Goal: Find contact information: Find contact information

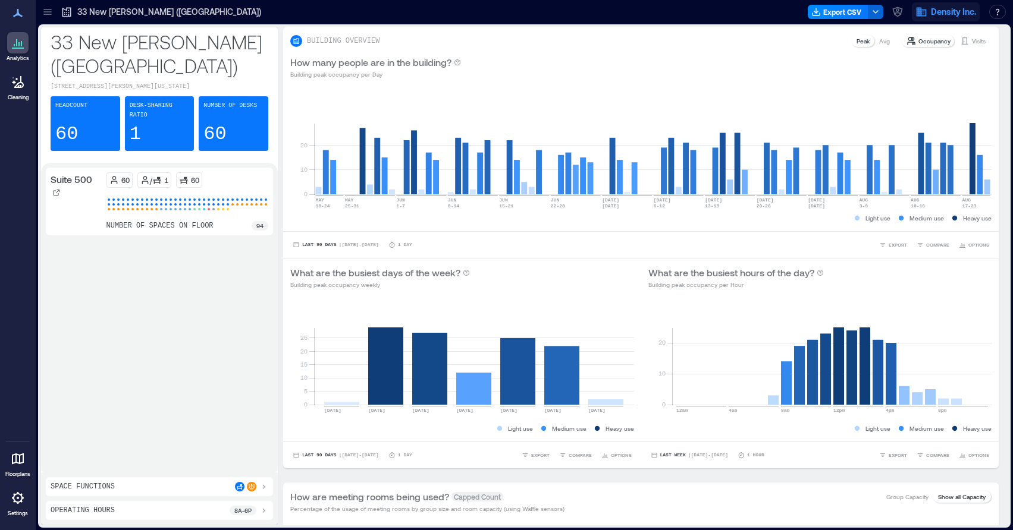
click at [920, 12] on icon "button" at bounding box center [921, 12] width 10 height 9
click at [897, 11] on icon "button" at bounding box center [898, 10] width 4 height 4
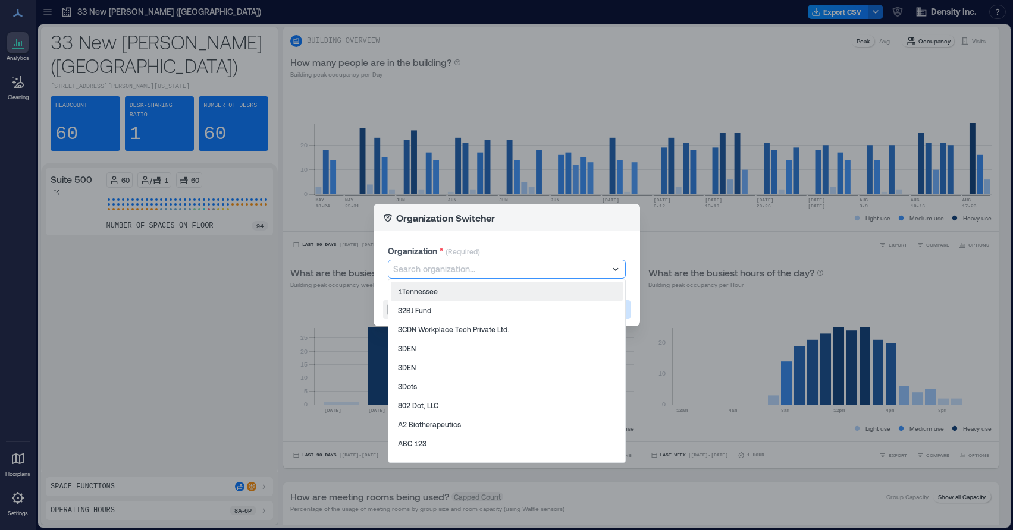
click at [550, 263] on div at bounding box center [500, 269] width 215 height 14
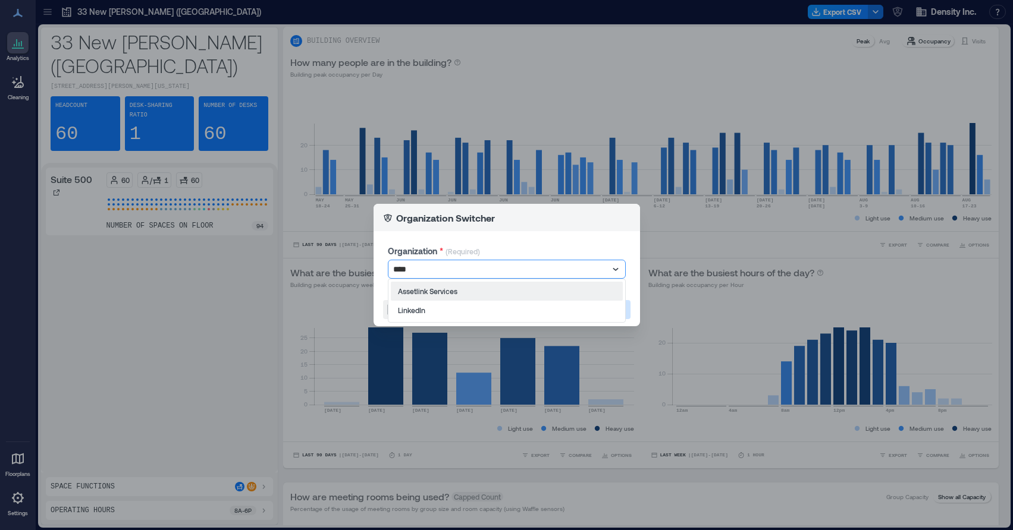
type input "*****"
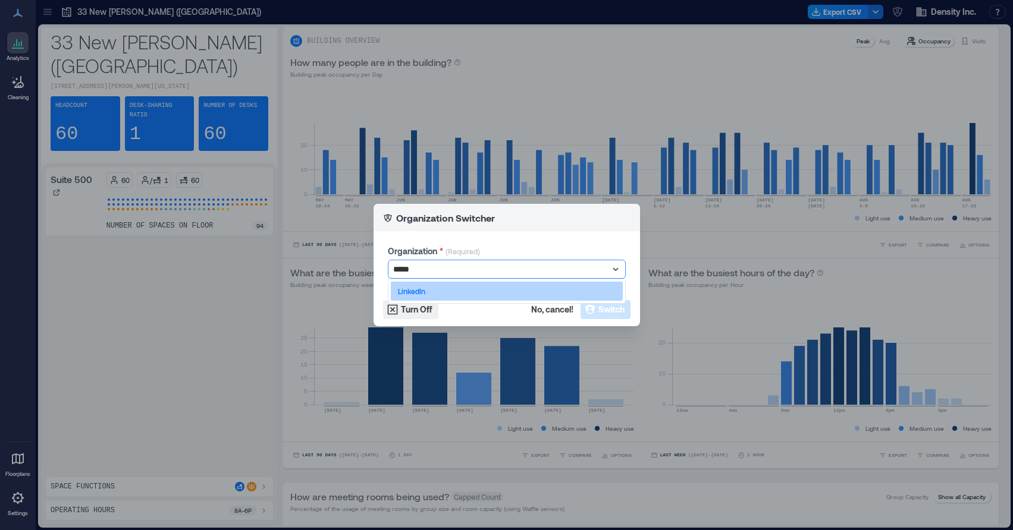
click at [462, 288] on div "LinkedIn" at bounding box center [507, 291] width 232 height 19
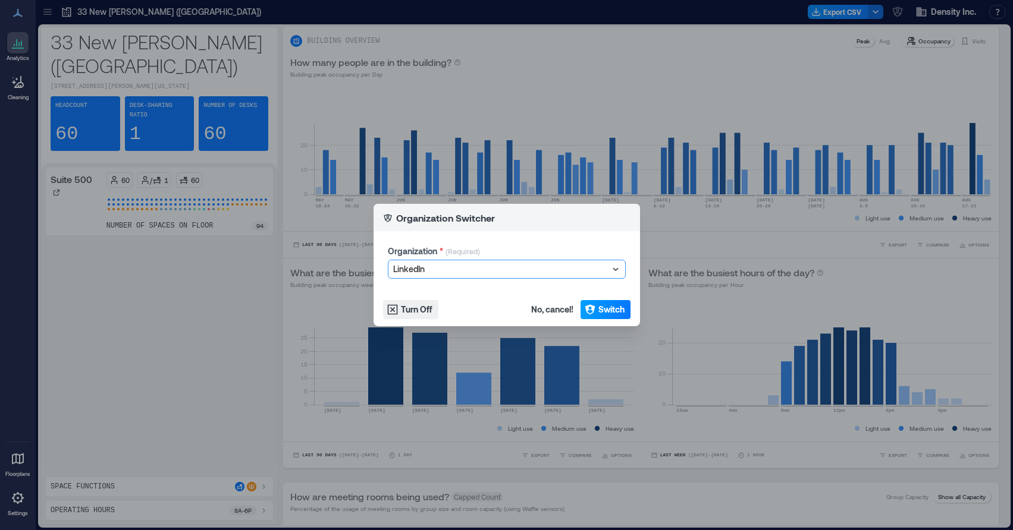
click at [598, 309] on span "Switch" at bounding box center [611, 310] width 26 height 12
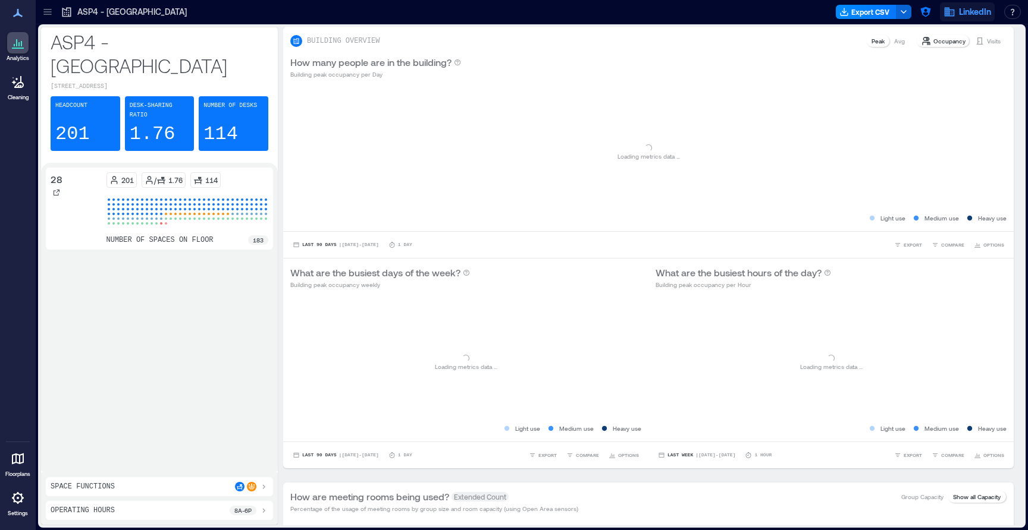
click at [943, 12] on icon "button" at bounding box center [949, 12] width 12 height 12
click at [960, 77] on button "Logout" at bounding box center [936, 81] width 109 height 19
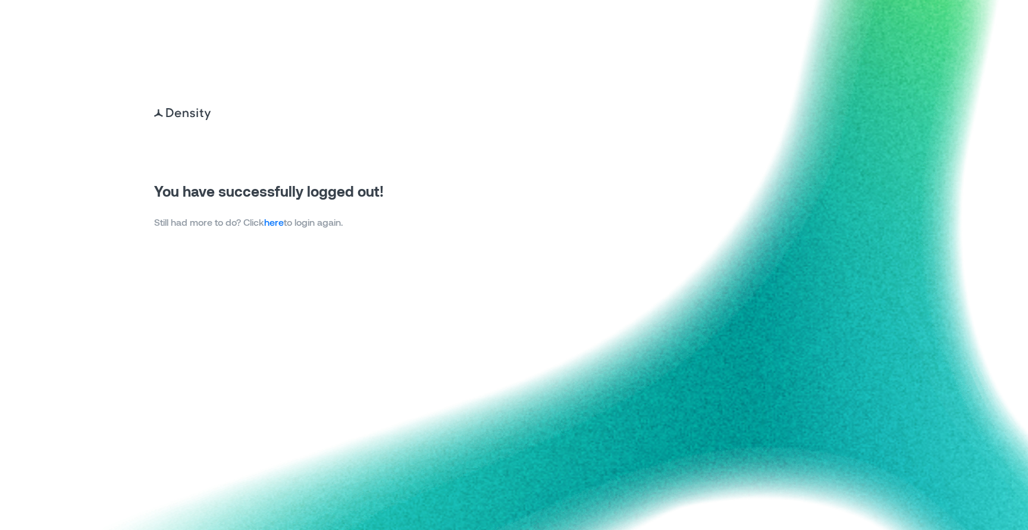
click at [272, 225] on link "here" at bounding box center [274, 221] width 20 height 11
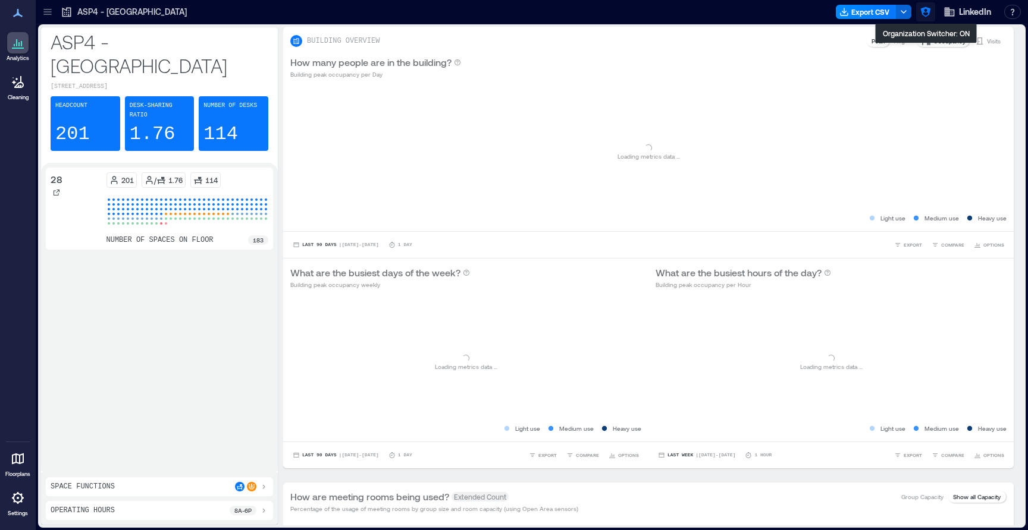
click at [924, 10] on icon "button" at bounding box center [925, 12] width 12 height 12
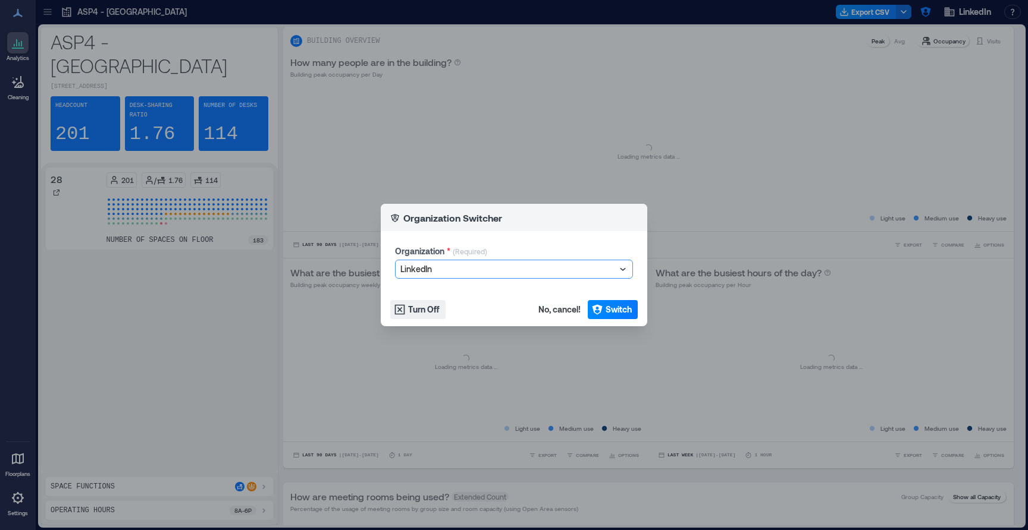
type input "******"
click at [483, 285] on div "OpenAI" at bounding box center [514, 291] width 232 height 19
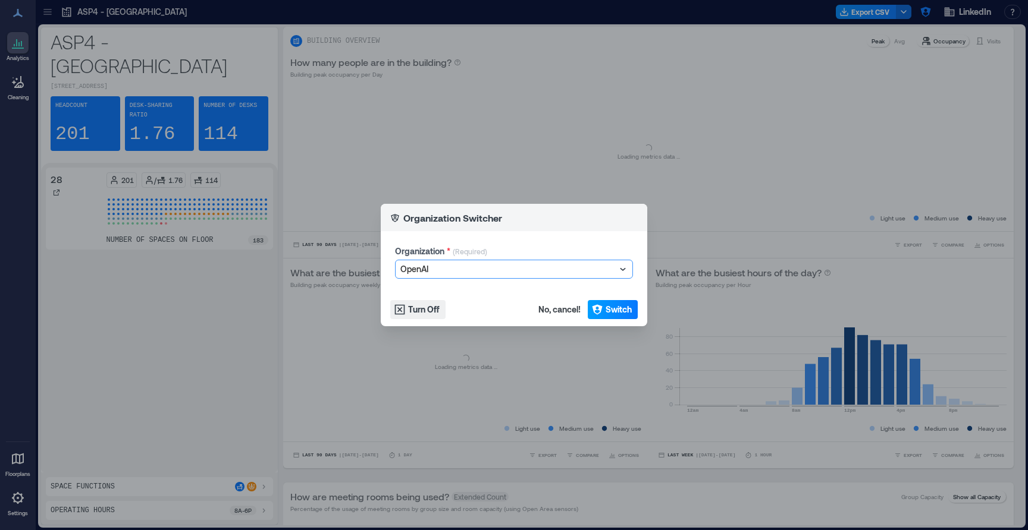
click at [589, 308] on button "Switch" at bounding box center [613, 309] width 50 height 19
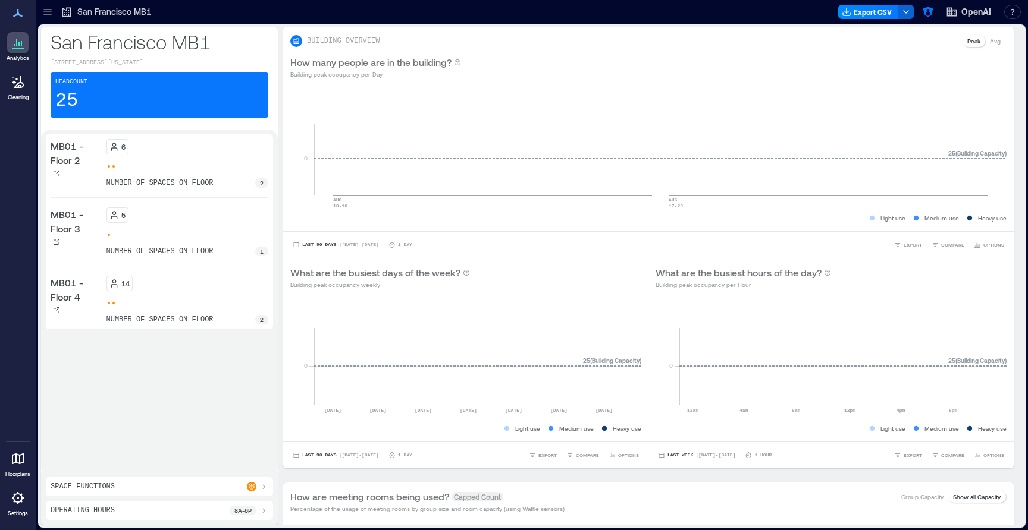
click at [8, 505] on div at bounding box center [17, 498] width 21 height 21
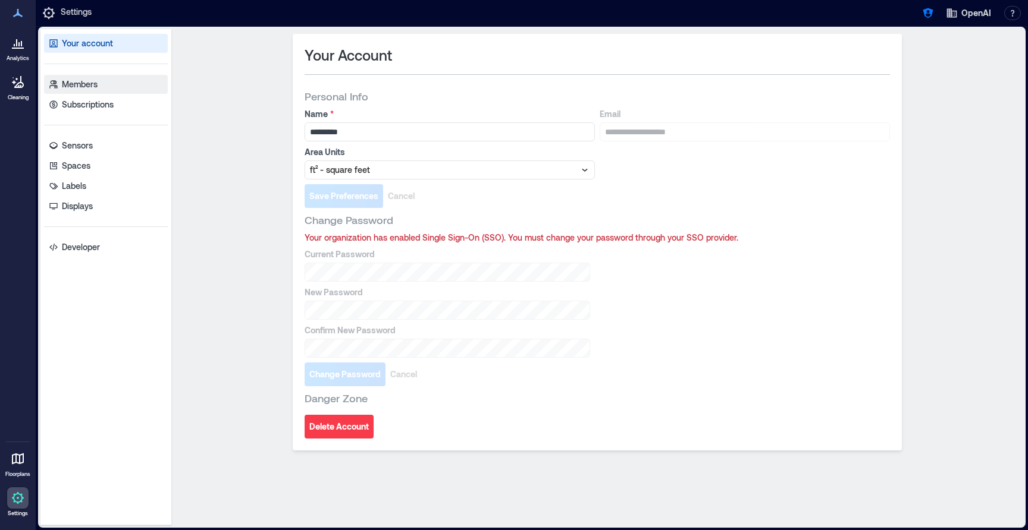
click at [84, 83] on p "Members" at bounding box center [80, 84] width 36 height 12
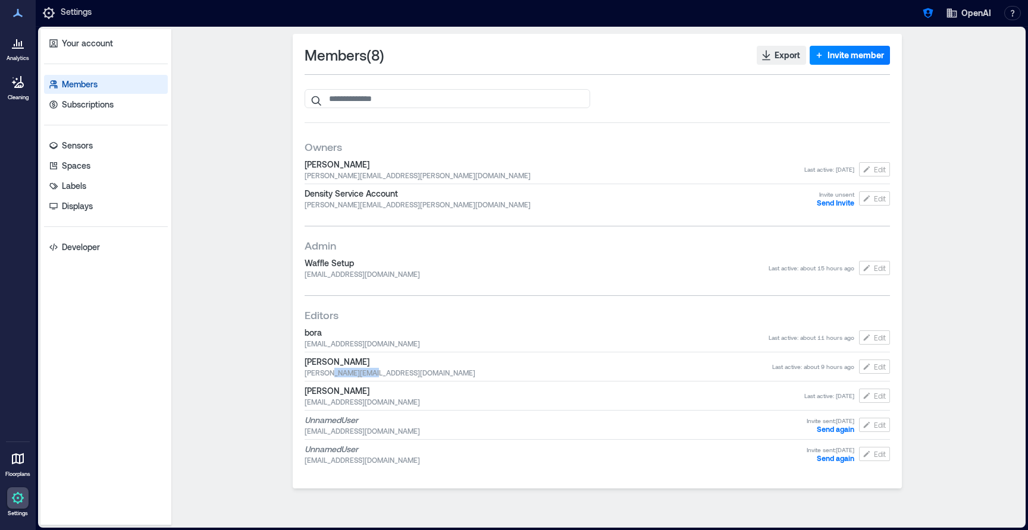
drag, startPoint x: 329, startPoint y: 372, endPoint x: 431, endPoint y: 372, distance: 101.7
click at [431, 372] on span "danielh@openai.com" at bounding box center [537, 373] width 467 height 10
click at [415, 372] on span "danielh@openai.com" at bounding box center [537, 373] width 467 height 10
drag, startPoint x: 328, startPoint y: 375, endPoint x: 395, endPoint y: 375, distance: 66.6
click at [395, 375] on span "danielh@openai.com" at bounding box center [537, 373] width 467 height 10
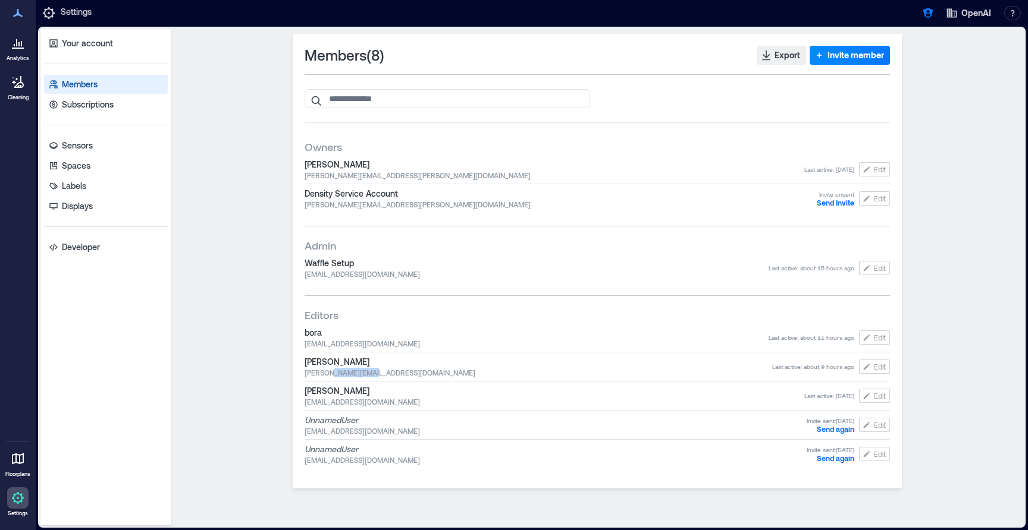
copy span "@openai.com"
drag, startPoint x: 391, startPoint y: 206, endPoint x: 477, endPoint y: 206, distance: 86.2
click at [477, 206] on span "samantha.vanorman+openai@density.io" at bounding box center [560, 205] width 512 height 10
drag, startPoint x: 353, startPoint y: 344, endPoint x: 530, endPoint y: 330, distance: 177.2
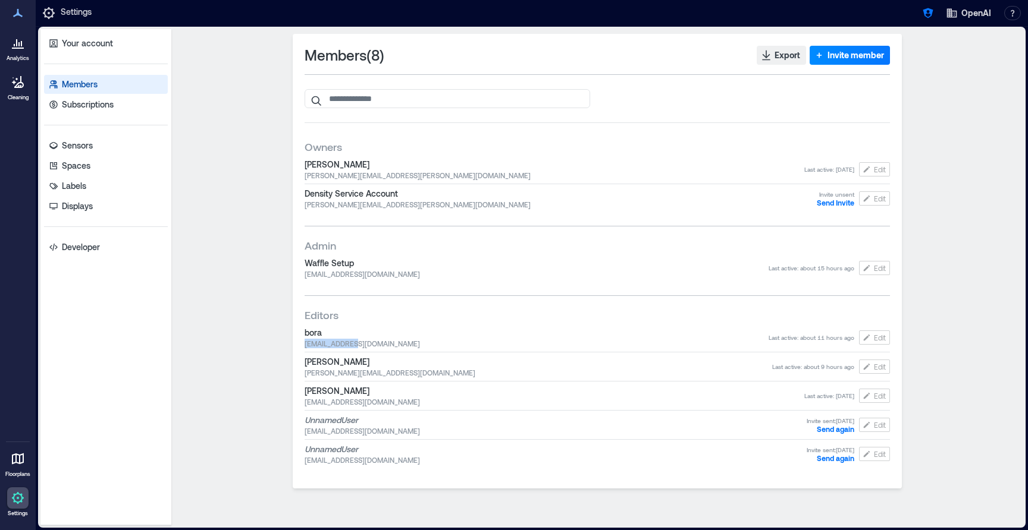
click at [529, 332] on div "bora aruembora.kang@c-openai.com" at bounding box center [536, 337] width 464 height 21
click at [494, 340] on span "aruembora.kang@c-openai.com" at bounding box center [536, 344] width 464 height 10
drag, startPoint x: 347, startPoint y: 433, endPoint x: 433, endPoint y: 433, distance: 86.2
click at [433, 433] on span "jerschreiner@openai.com" at bounding box center [555, 431] width 502 height 10
drag, startPoint x: 364, startPoint y: 345, endPoint x: 420, endPoint y: 344, distance: 56.5
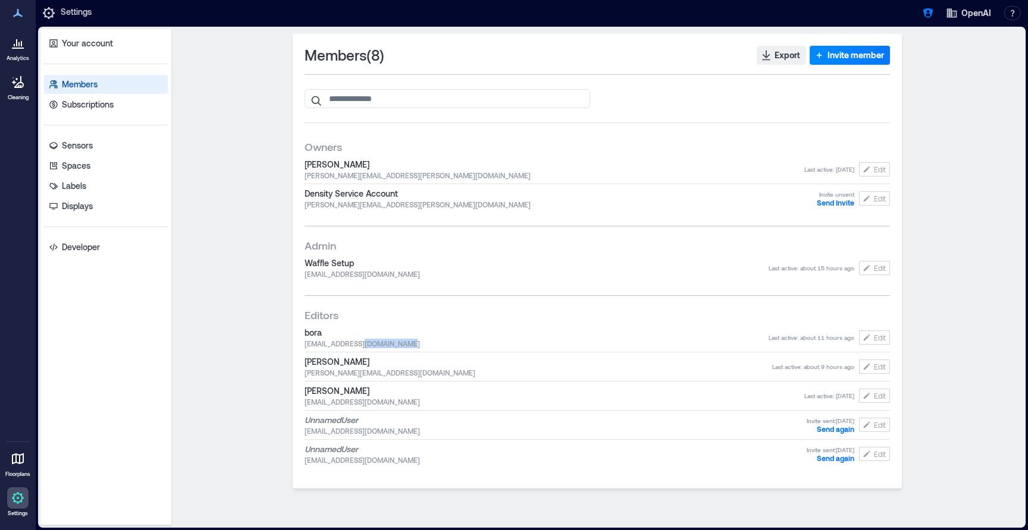
click at [420, 344] on span "aruembora.kang@c-openai.com" at bounding box center [536, 344] width 464 height 10
drag, startPoint x: 358, startPoint y: 345, endPoint x: 434, endPoint y: 346, distance: 76.1
click at [434, 346] on span "aruembora.kang@c-openai.com" at bounding box center [536, 344] width 464 height 10
click at [409, 342] on span "aruembora.kang@c-openai.com" at bounding box center [536, 344] width 464 height 10
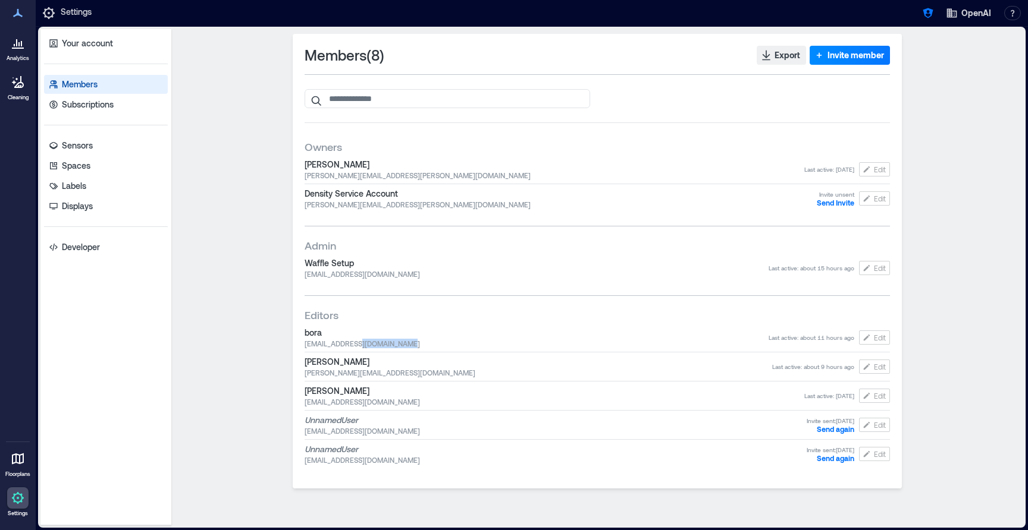
drag, startPoint x: 359, startPoint y: 341, endPoint x: 436, endPoint y: 344, distance: 77.3
click at [436, 344] on span "aruembora.kang@c-openai.com" at bounding box center [536, 344] width 464 height 10
copy span "@c-openai.com"
click at [931, 15] on icon "button" at bounding box center [927, 13] width 10 height 10
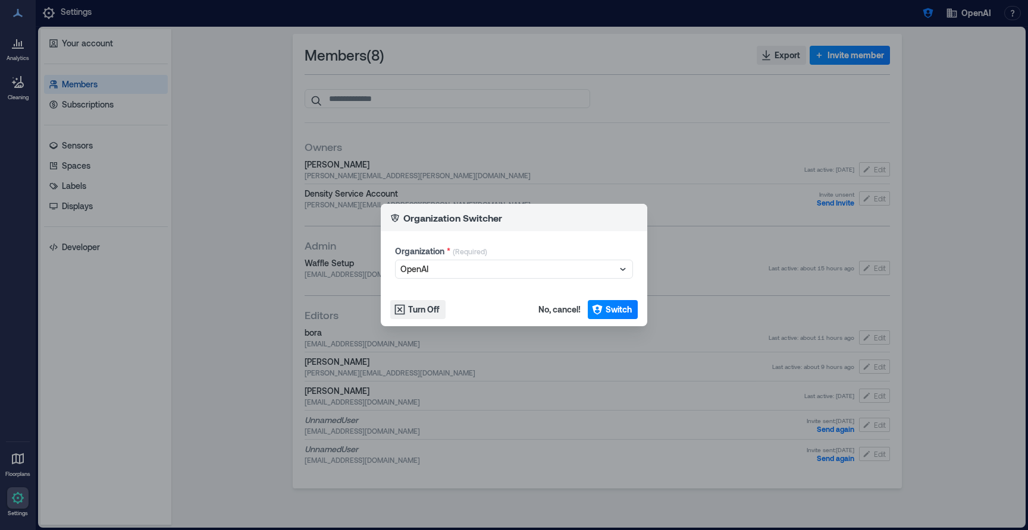
click at [951, 9] on div "Organization Switcher Organization * (Required) OpenAI Turn Off No, cancel! Swi…" at bounding box center [514, 265] width 1028 height 530
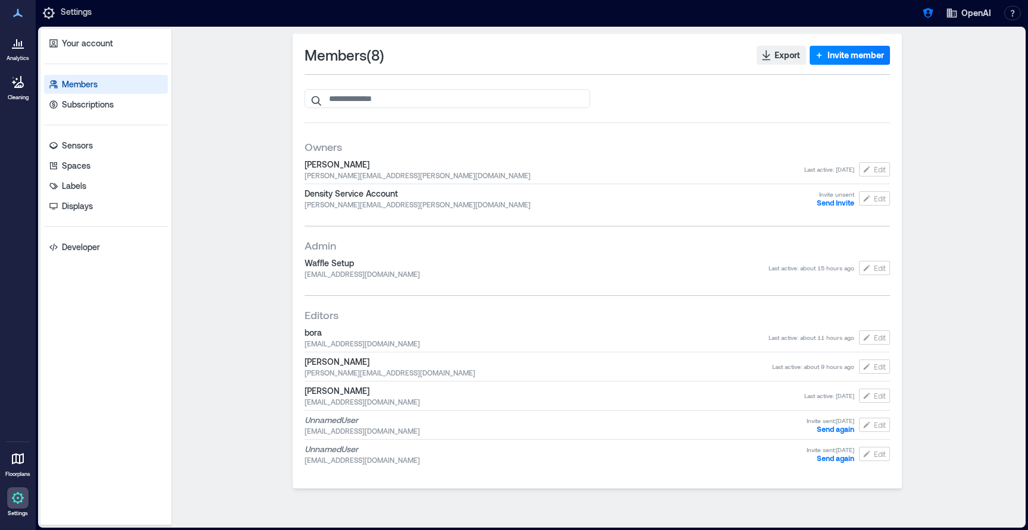
click at [941, 11] on div "OpenAI Resources API Documentation Help Center Contact Talk to our Founder Have…" at bounding box center [971, 13] width 107 height 19
click at [923, 11] on icon "button" at bounding box center [927, 13] width 10 height 10
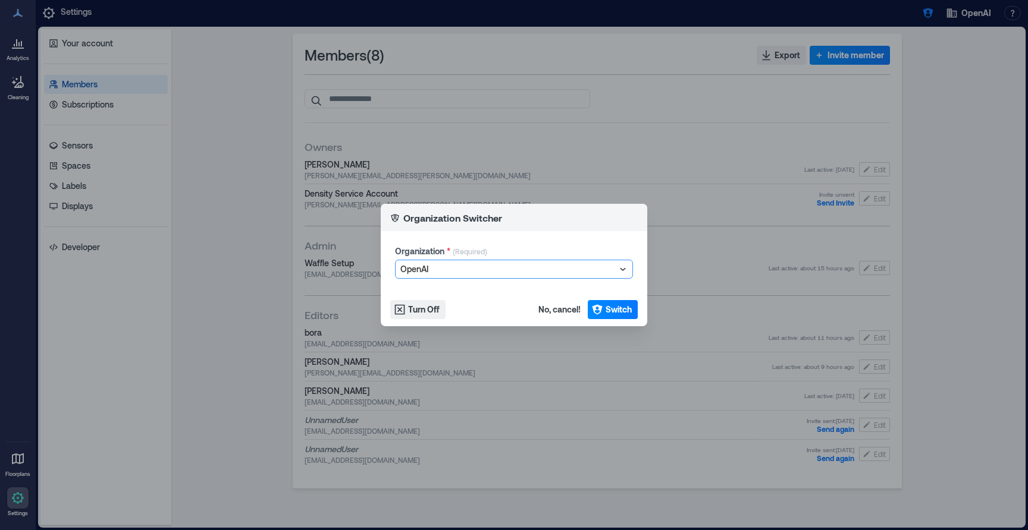
click at [983, 19] on div "Organization Switcher Organization * (Required) option OpenAI, selected. Select…" at bounding box center [514, 265] width 1028 height 530
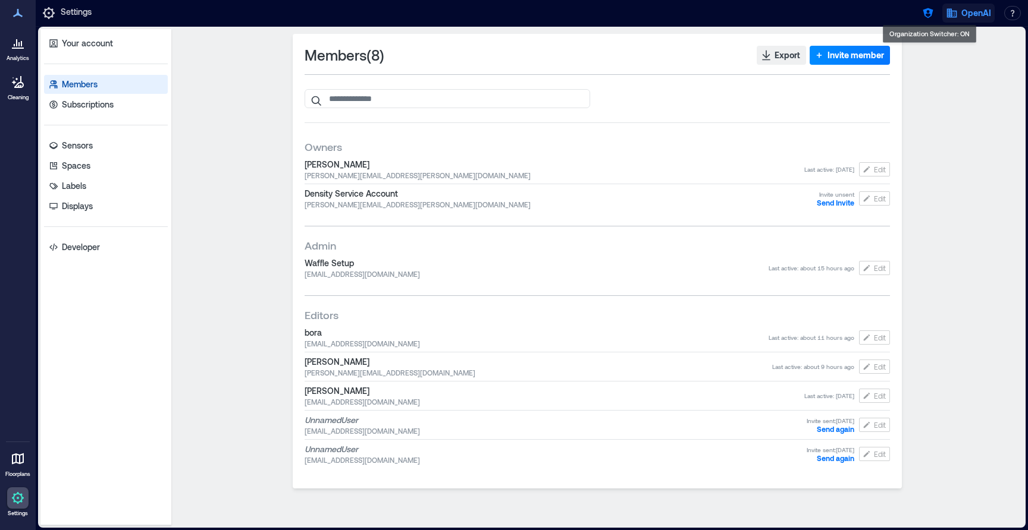
click at [975, 14] on span "OpenAI" at bounding box center [976, 13] width 30 height 12
click at [956, 83] on button "Logout" at bounding box center [936, 82] width 109 height 19
